Goal: Information Seeking & Learning: Compare options

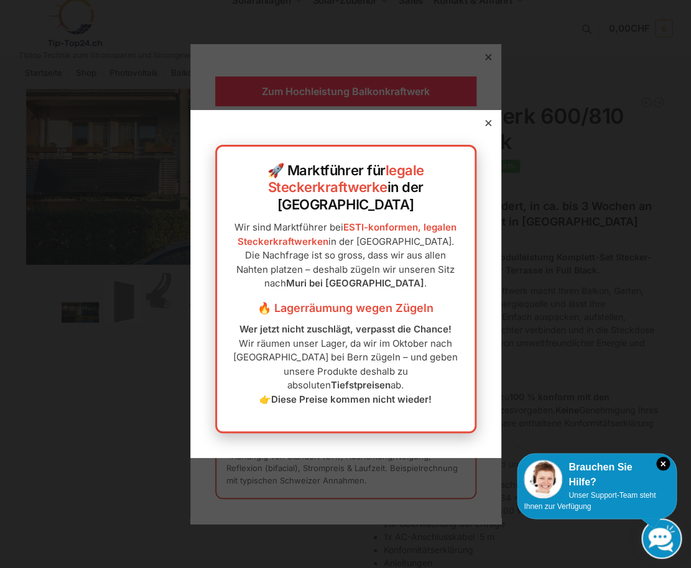
click at [489, 147] on div "🚀 Marktführer für legale Steckerkraftwerke in der Schweiz Wir sind Marktführer …" at bounding box center [345, 284] width 311 height 348
click at [484, 126] on icon at bounding box center [487, 123] width 6 height 6
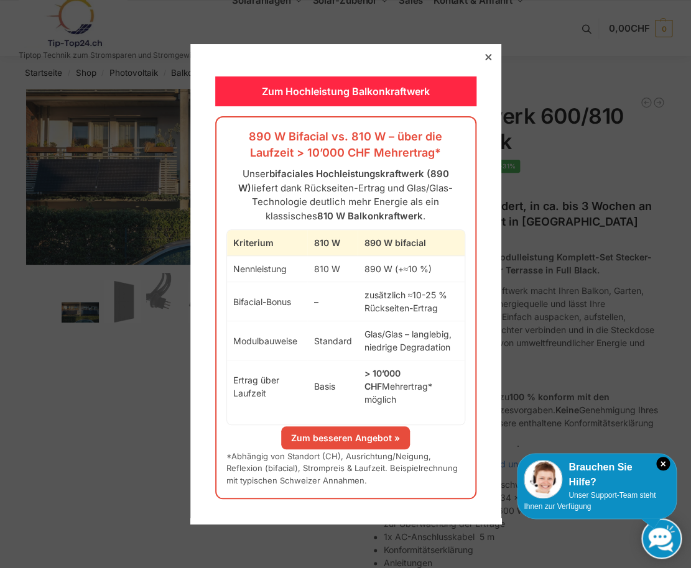
click at [482, 70] on div "Zum Hochleistung Balkonkraftwerk 890 W Bifacial vs. 810 W – über die Laufzeit >…" at bounding box center [345, 284] width 311 height 480
click at [380, 426] on link "Zum besseren Angebot »" at bounding box center [345, 437] width 129 height 23
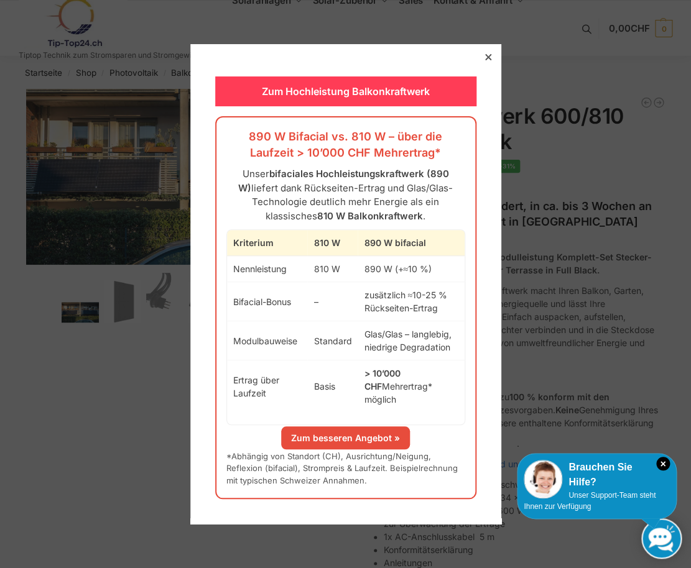
click at [337, 101] on div "Zum Hochleistung Balkonkraftwerk" at bounding box center [345, 91] width 261 height 30
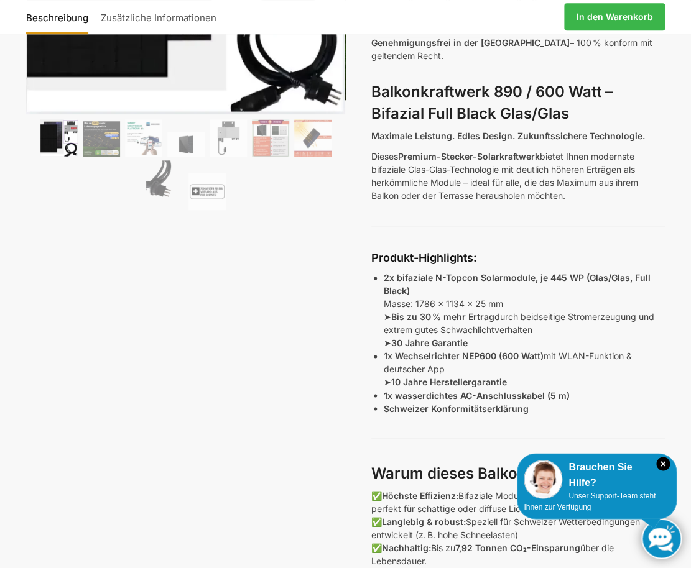
scroll to position [109, 0]
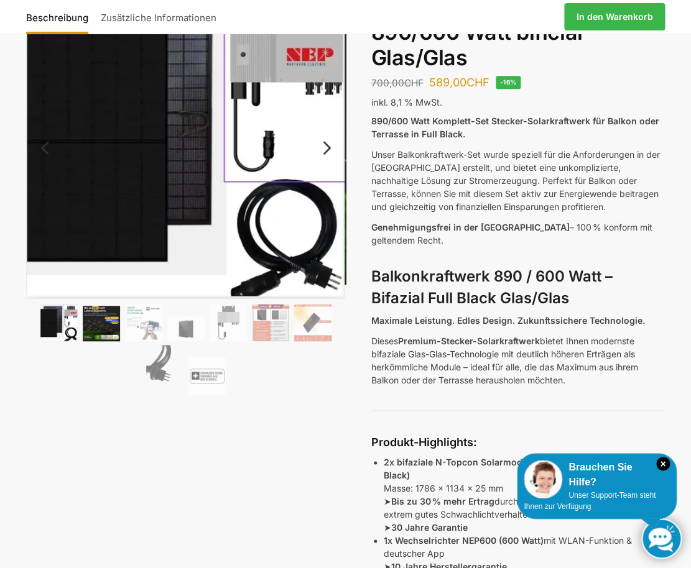
click at [102, 337] on img at bounding box center [101, 323] width 37 height 35
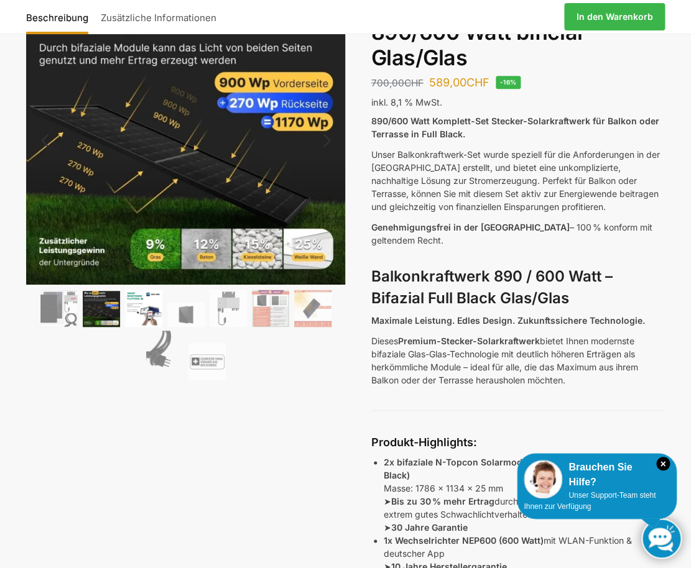
click at [151, 322] on img at bounding box center [143, 308] width 37 height 37
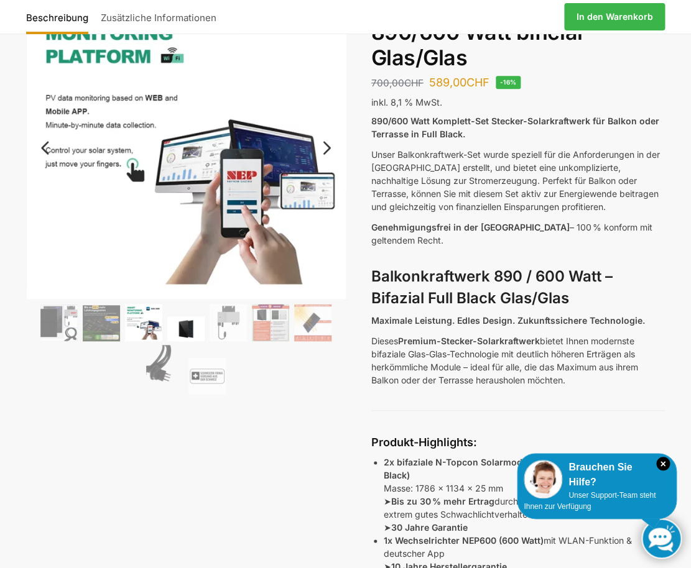
click at [178, 318] on img at bounding box center [185, 328] width 37 height 25
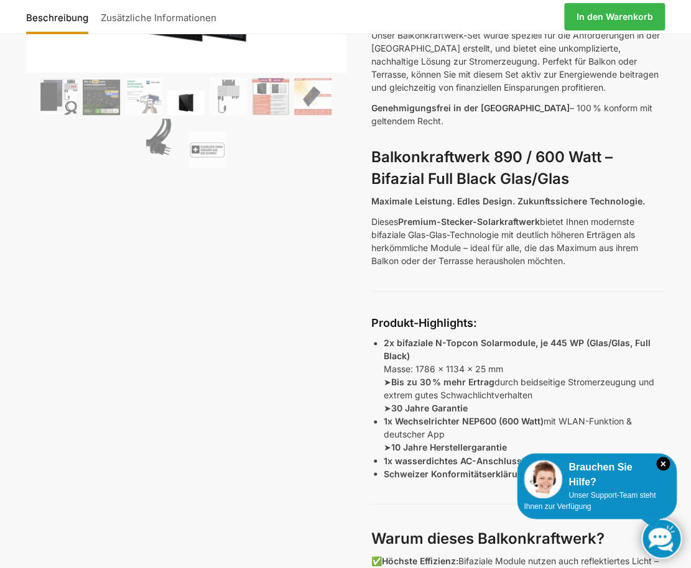
scroll to position [0, 0]
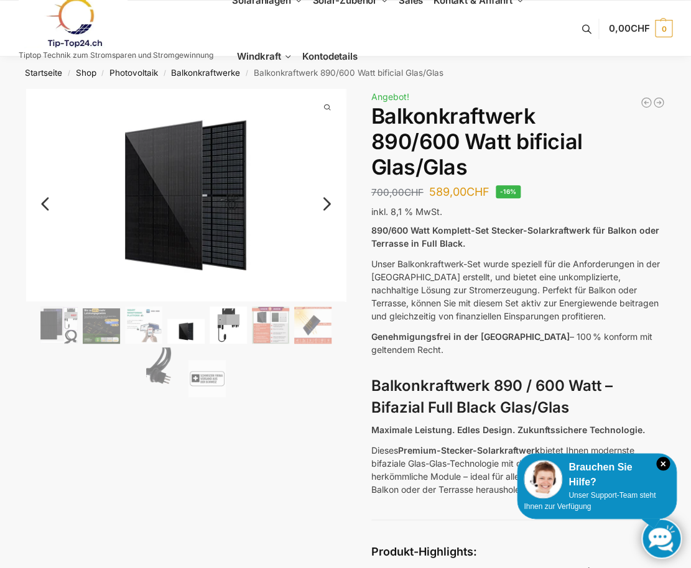
click at [237, 320] on img at bounding box center [227, 324] width 37 height 37
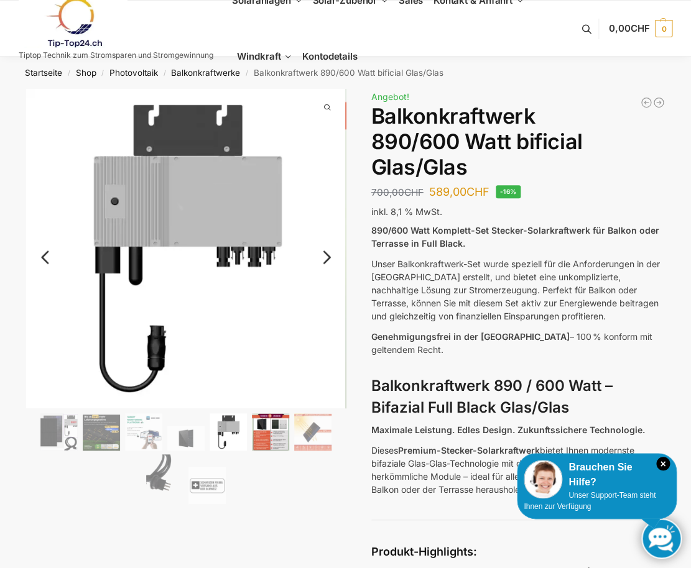
click at [271, 448] on img at bounding box center [270, 431] width 37 height 37
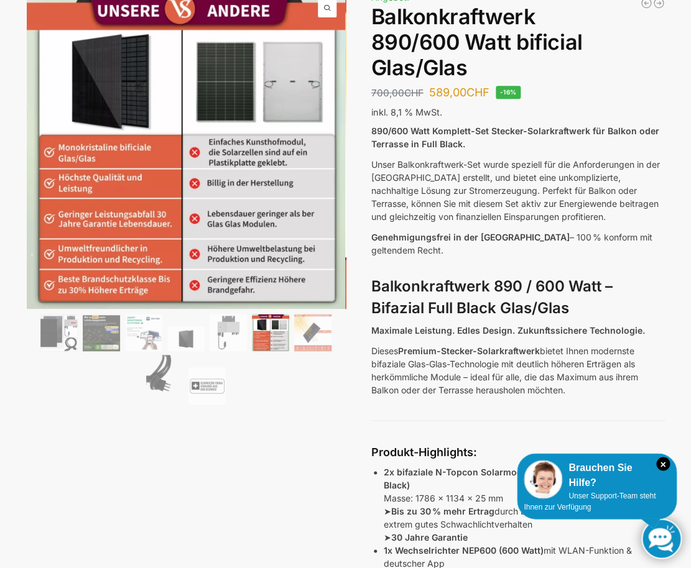
scroll to position [159, 0]
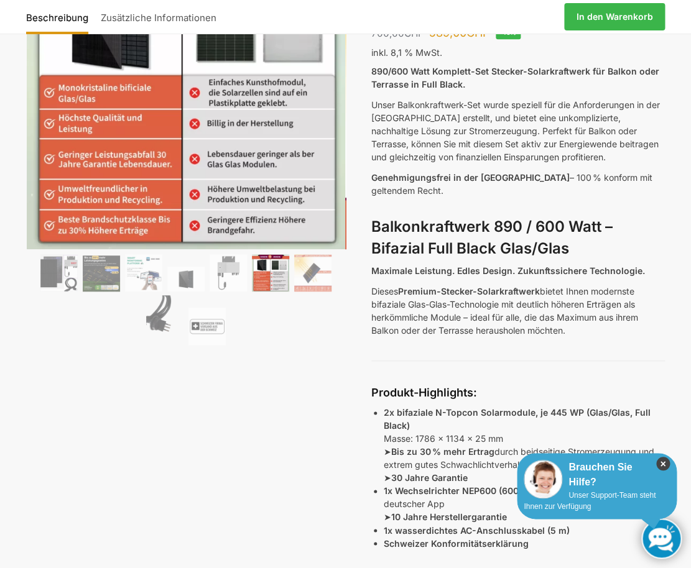
click at [666, 464] on icon "×" at bounding box center [663, 464] width 14 height 14
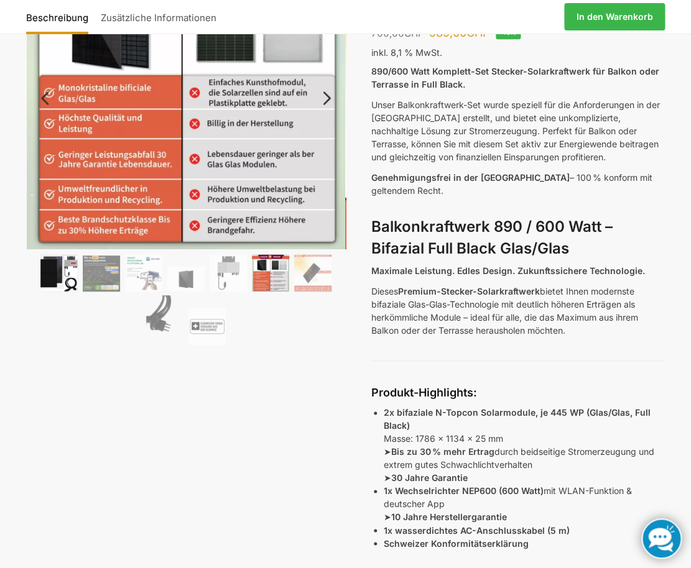
click at [60, 280] on img at bounding box center [58, 272] width 37 height 37
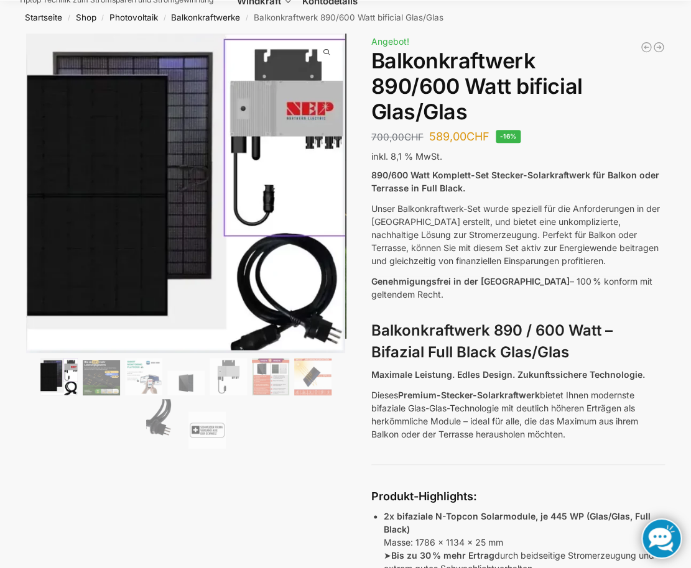
scroll to position [0, 0]
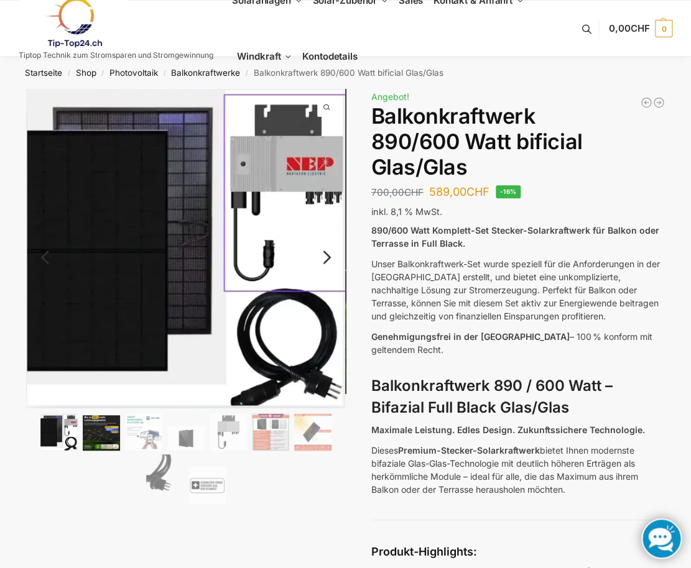
click at [94, 433] on img at bounding box center [101, 432] width 37 height 35
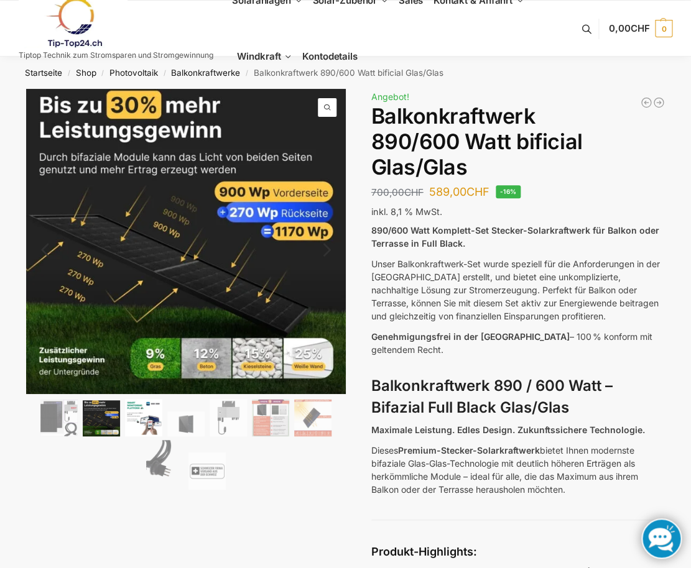
click at [145, 428] on img at bounding box center [143, 417] width 37 height 37
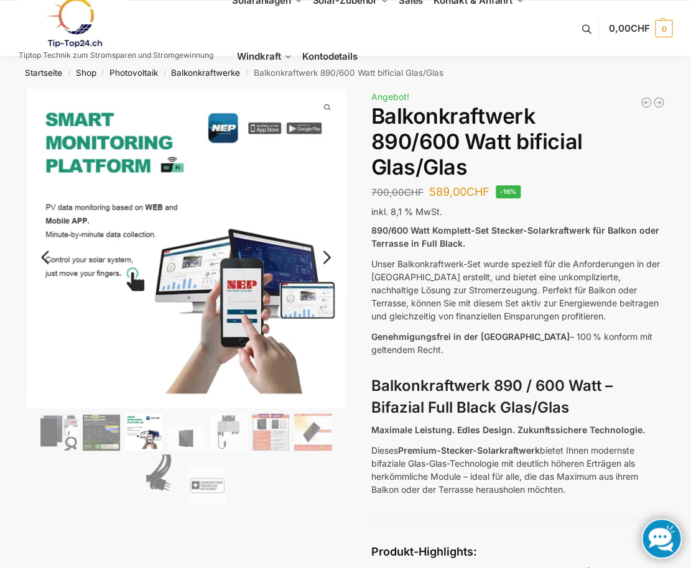
click at [180, 425] on ol at bounding box center [186, 460] width 320 height 94
click at [184, 430] on img at bounding box center [185, 438] width 37 height 25
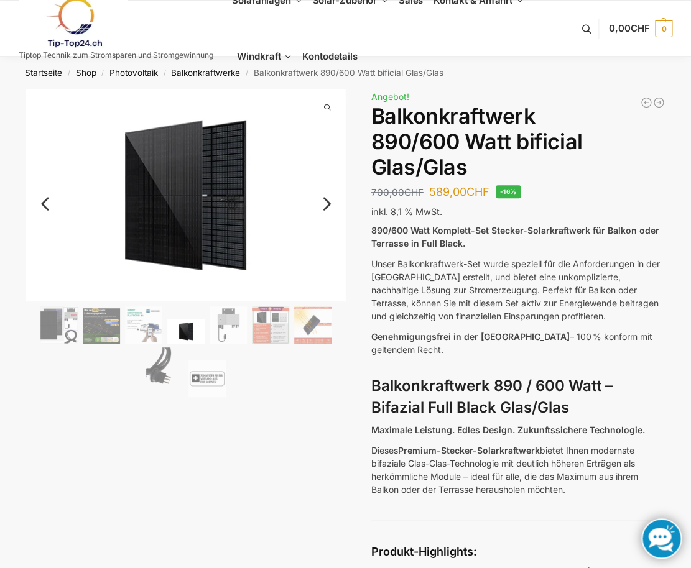
click at [294, 333] on ol at bounding box center [186, 353] width 320 height 94
click at [304, 333] on img at bounding box center [312, 324] width 37 height 37
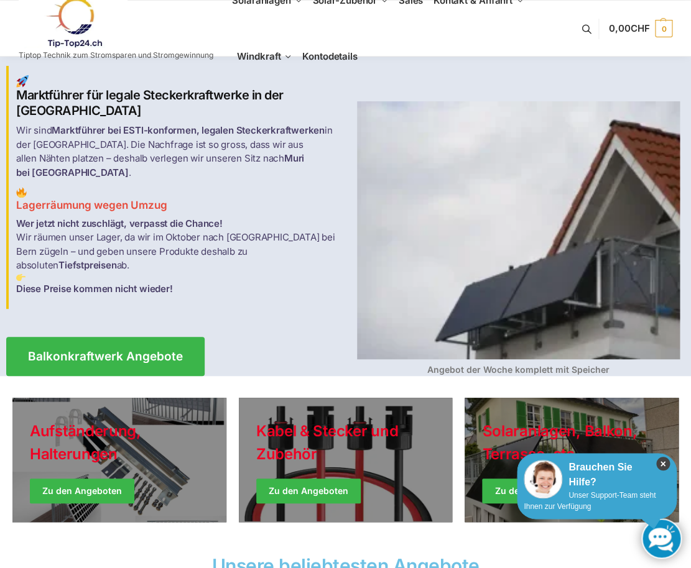
click at [666, 467] on icon "×" at bounding box center [663, 464] width 14 height 14
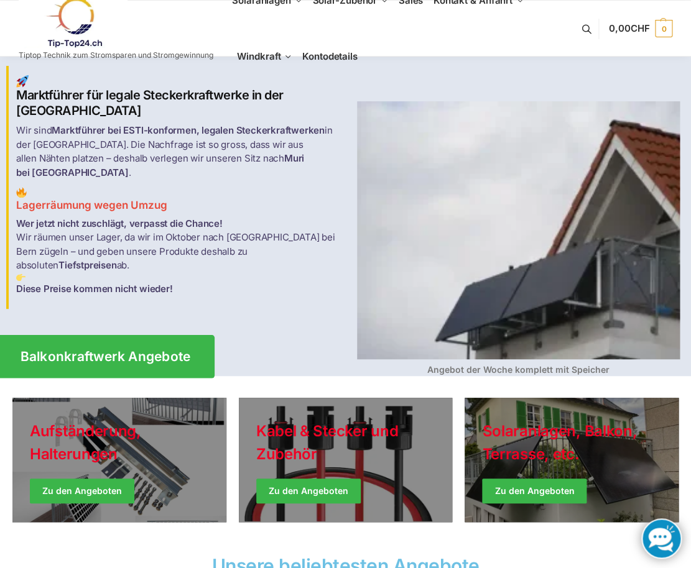
click at [150, 350] on span "Balkonkraftwerk Angebote" at bounding box center [106, 356] width 170 height 13
